Goal: Task Accomplishment & Management: Manage account settings

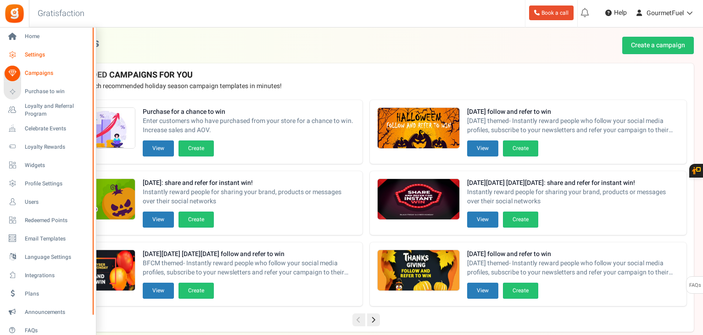
click at [29, 54] on span "Settings" at bounding box center [57, 55] width 64 height 8
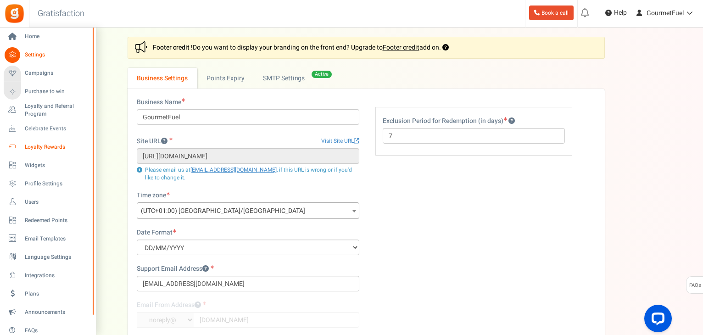
click at [36, 148] on span "Loyalty Rewards" at bounding box center [57, 147] width 64 height 8
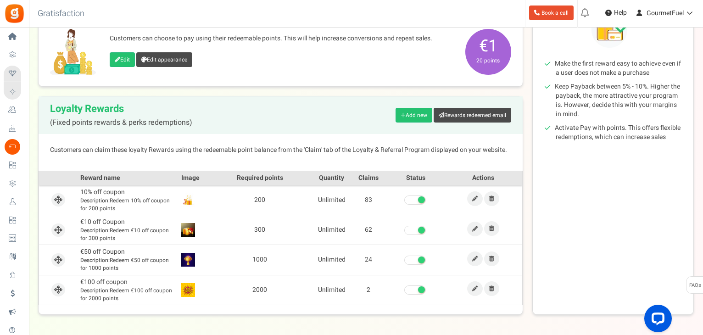
scroll to position [178, 0]
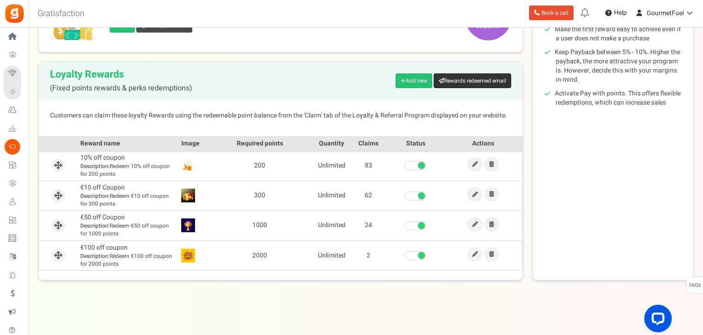
click at [473, 81] on link "Rewards redeemed email" at bounding box center [473, 80] width 78 height 15
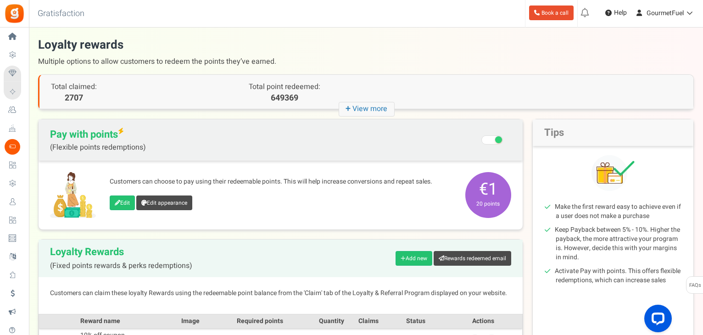
scroll to position [178, 0]
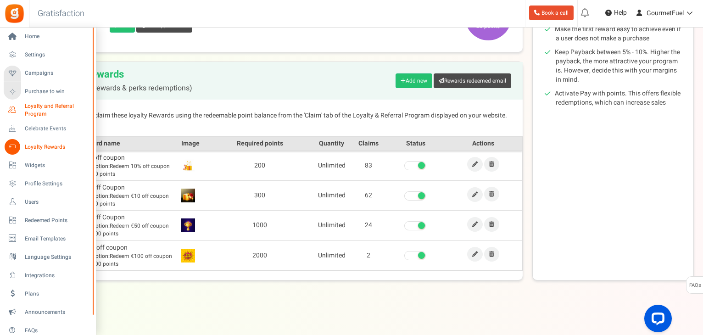
click at [39, 106] on span "Loyalty and Referral Program" at bounding box center [58, 110] width 67 height 16
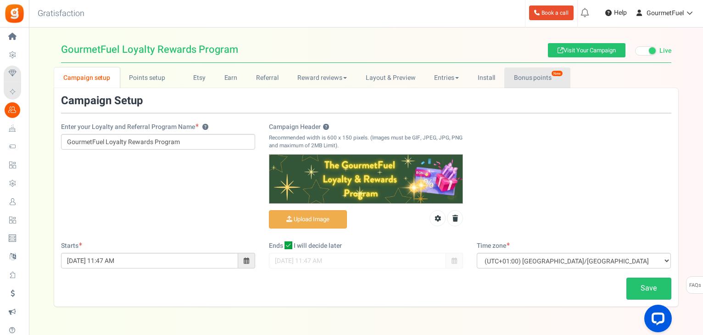
click at [533, 78] on link "Bonus points New" at bounding box center [538, 77] width 66 height 21
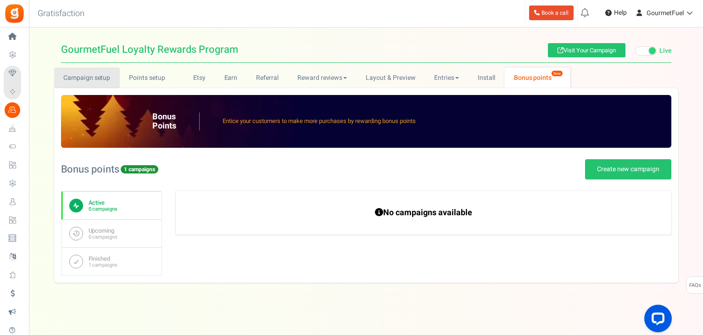
click at [92, 79] on link "Campaign setup" at bounding box center [87, 77] width 66 height 21
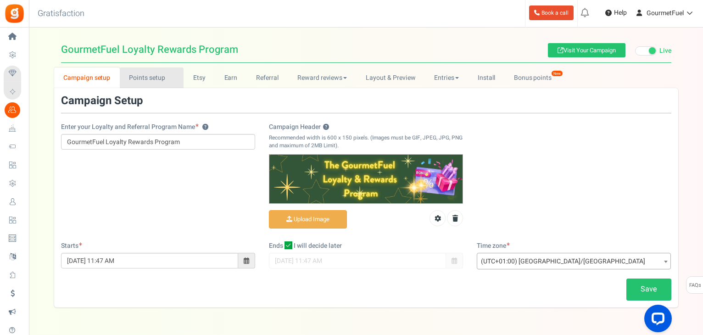
click at [151, 79] on link "Points setup New" at bounding box center [152, 77] width 64 height 21
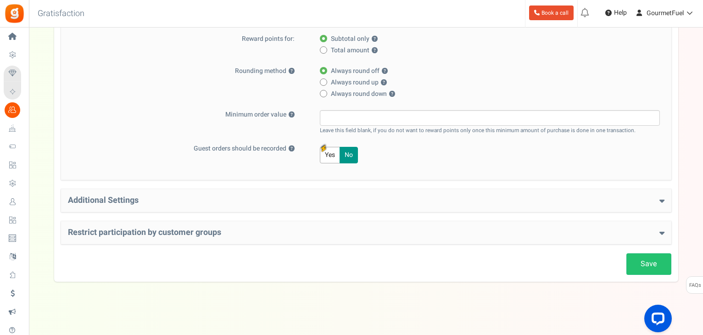
scroll to position [208, 0]
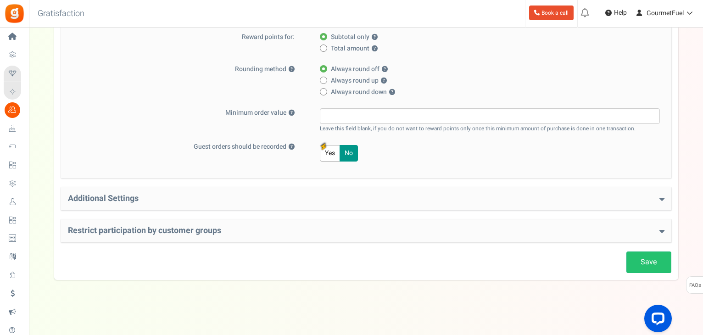
click at [660, 199] on icon at bounding box center [662, 199] width 5 height 8
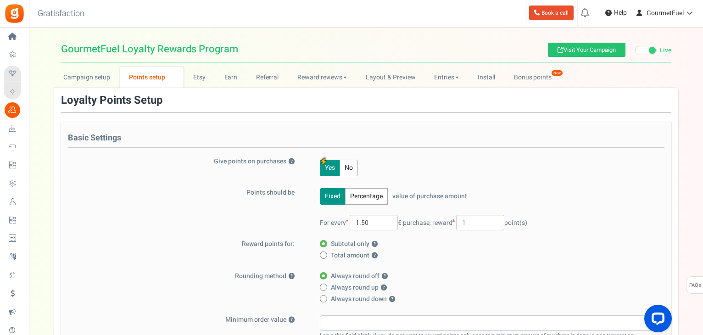
scroll to position [0, 0]
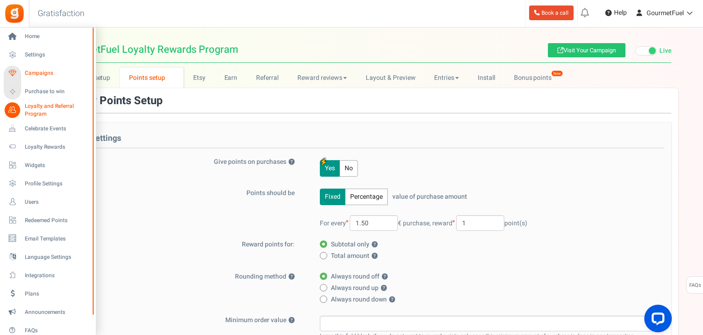
click at [36, 70] on span "Campaigns" at bounding box center [57, 73] width 64 height 8
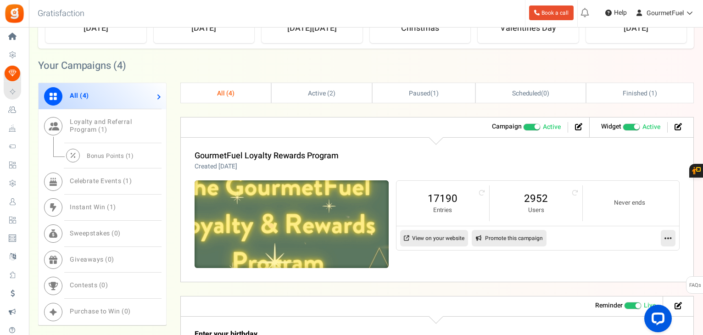
scroll to position [413, 0]
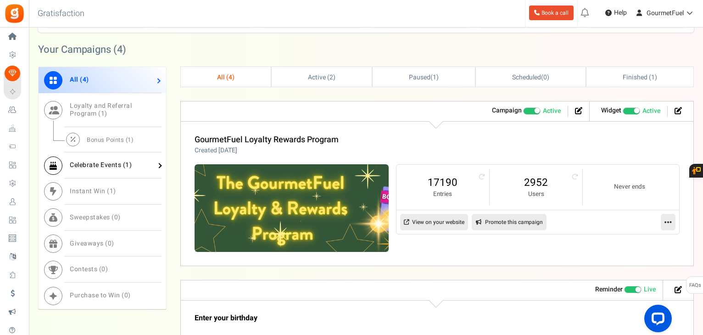
click at [98, 162] on span "Celebrate Events ( 1 )" at bounding box center [101, 165] width 62 height 10
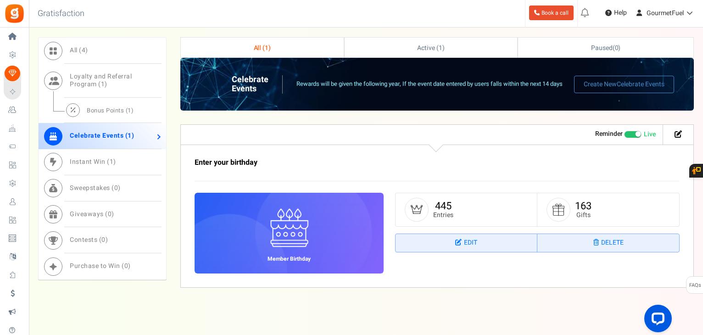
scroll to position [451, 0]
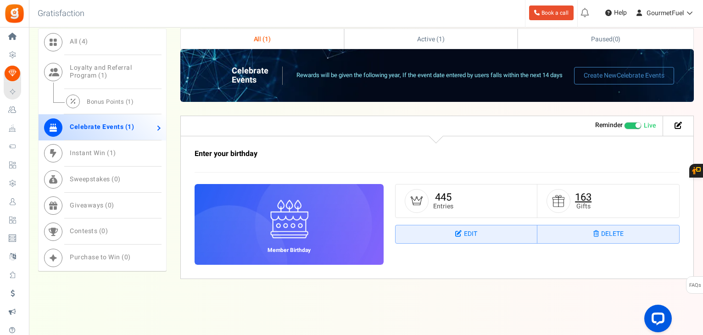
click at [584, 196] on link "163" at bounding box center [583, 197] width 17 height 15
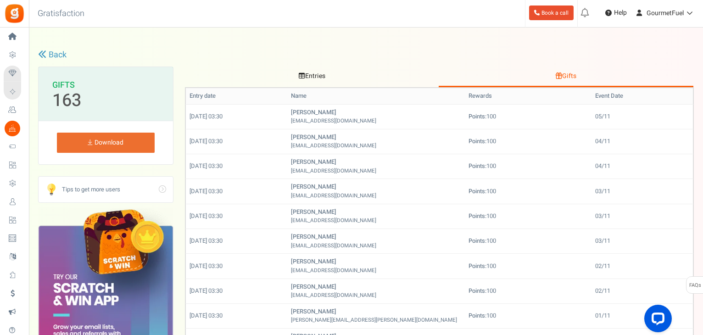
click at [50, 55] on link "Back" at bounding box center [52, 55] width 28 height 12
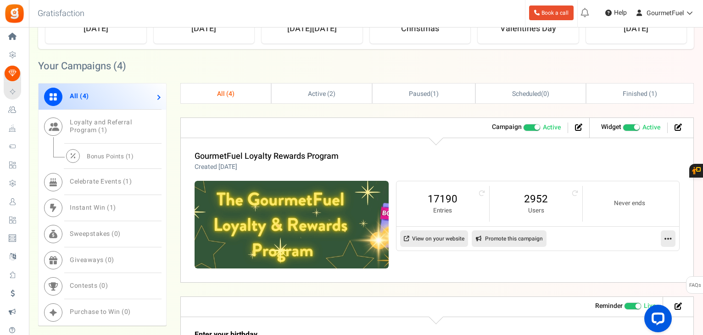
scroll to position [413, 0]
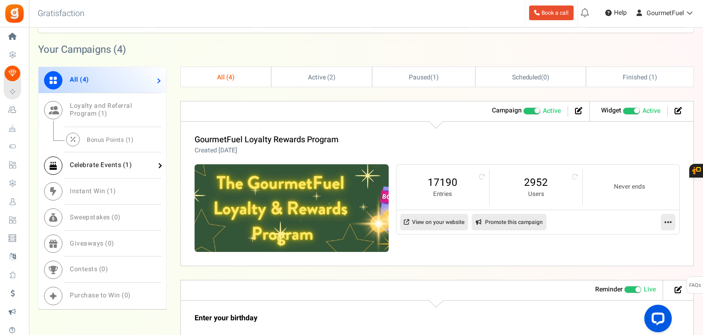
click at [113, 162] on span "Celebrate Events ( 1 )" at bounding box center [101, 165] width 62 height 10
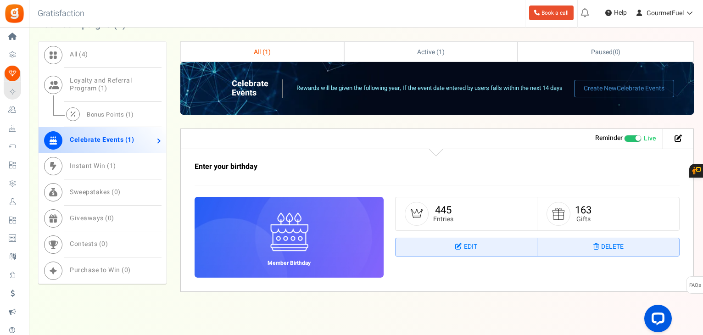
scroll to position [451, 0]
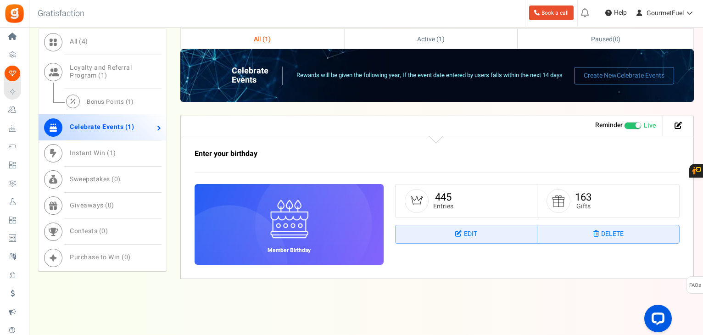
click at [631, 125] on span at bounding box center [632, 125] width 17 height 7
click at [624, 125] on input "Live Paused" at bounding box center [624, 126] width 0 height 6
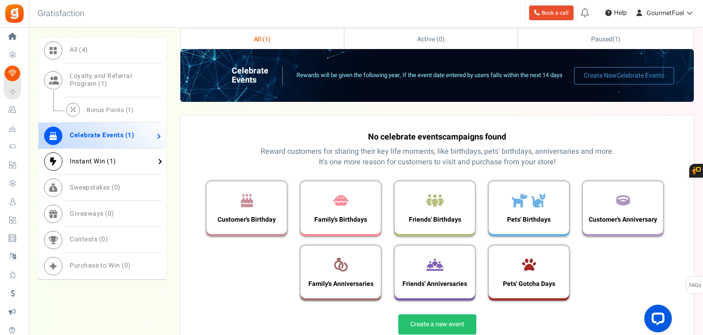
click at [90, 162] on span "Instant Win ( 1 )" at bounding box center [93, 162] width 46 height 10
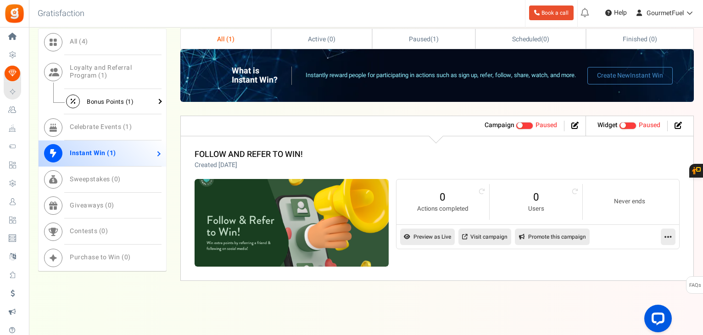
click at [103, 100] on span "Bonus Points ( 1 )" at bounding box center [110, 101] width 47 height 9
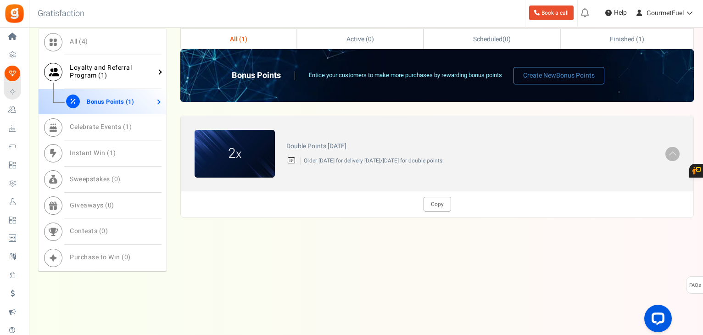
click at [98, 71] on span "Loyalty and Referral Program ( 1 )" at bounding box center [101, 71] width 62 height 17
